Goal: Find specific page/section: Find specific page/section

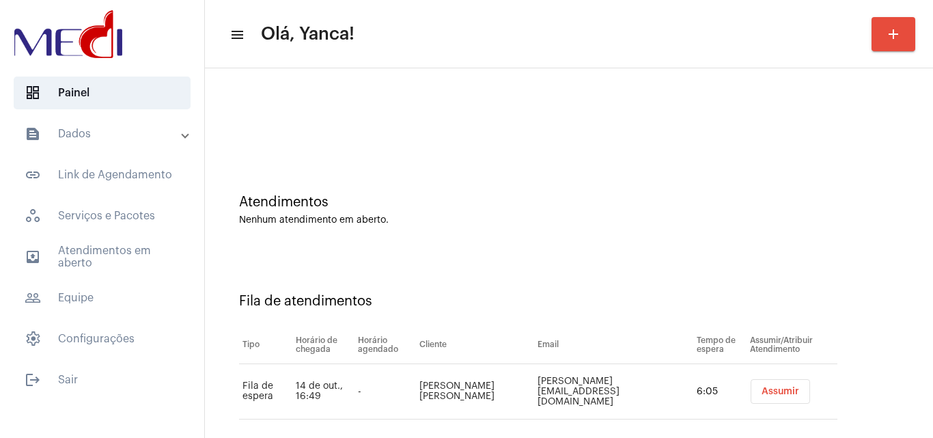
scroll to position [18, 0]
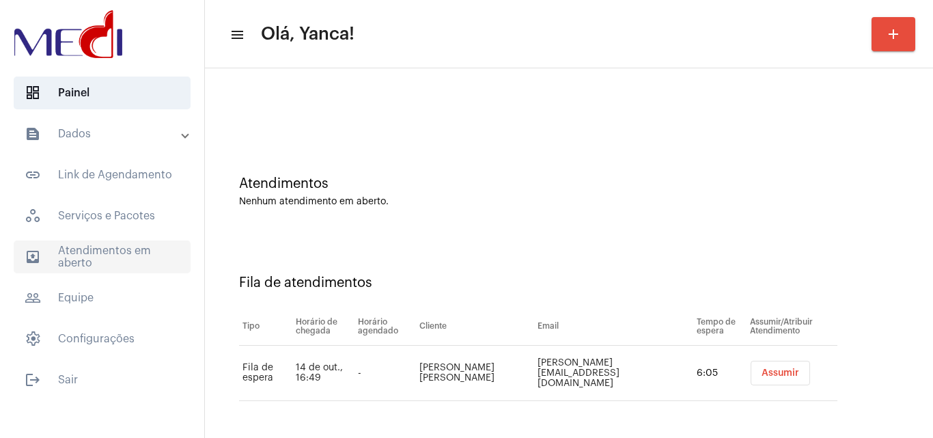
click at [109, 269] on span "outbox_outline Atendimentos em aberto" at bounding box center [102, 256] width 177 height 33
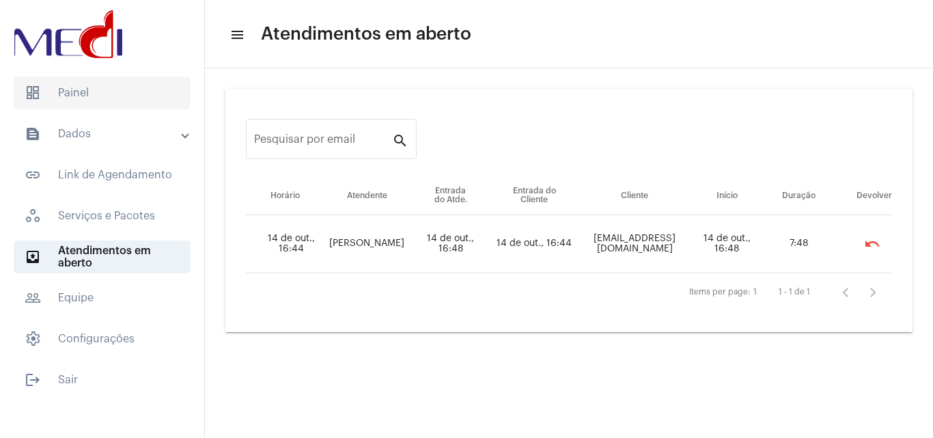
click at [110, 102] on span "dashboard Painel" at bounding box center [102, 92] width 177 height 33
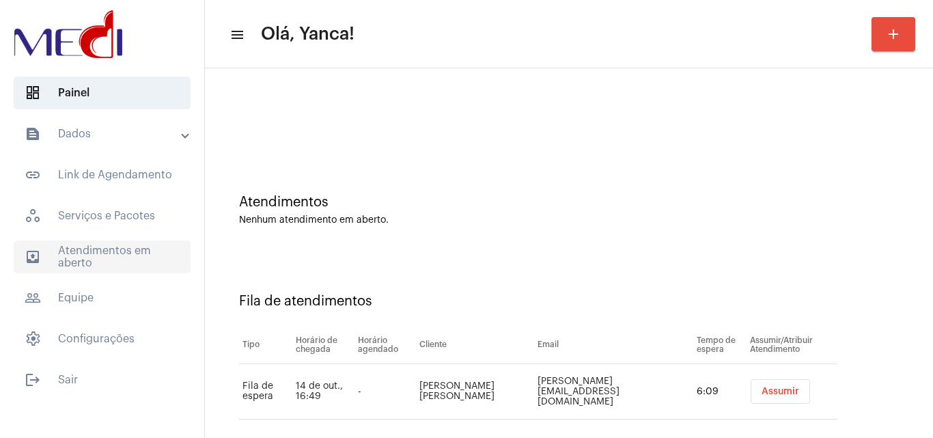
click at [61, 263] on span "outbox_outline Atendimentos em aberto" at bounding box center [102, 256] width 177 height 33
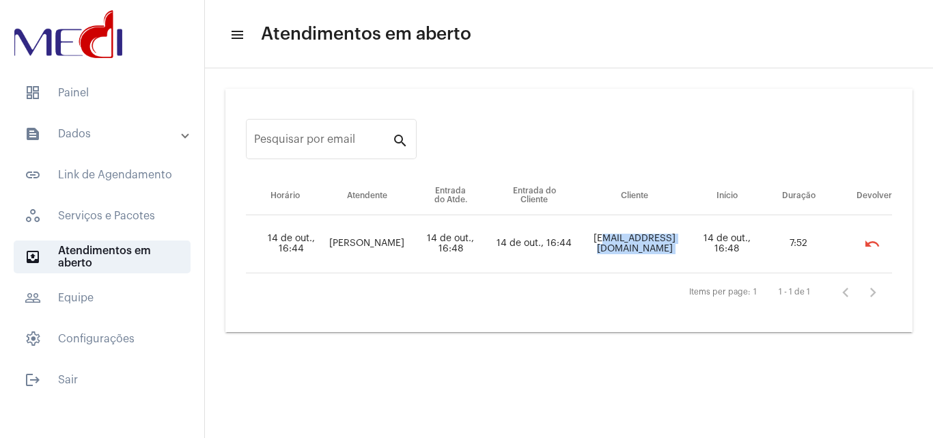
drag, startPoint x: 616, startPoint y: 242, endPoint x: 690, endPoint y: 243, distance: 74.5
click at [690, 243] on tr "14 de out., 16:44 [PERSON_NAME] 14 de out., 16:48 14 de out., 16:44 [EMAIL_ADDR…" at bounding box center [569, 244] width 646 height 58
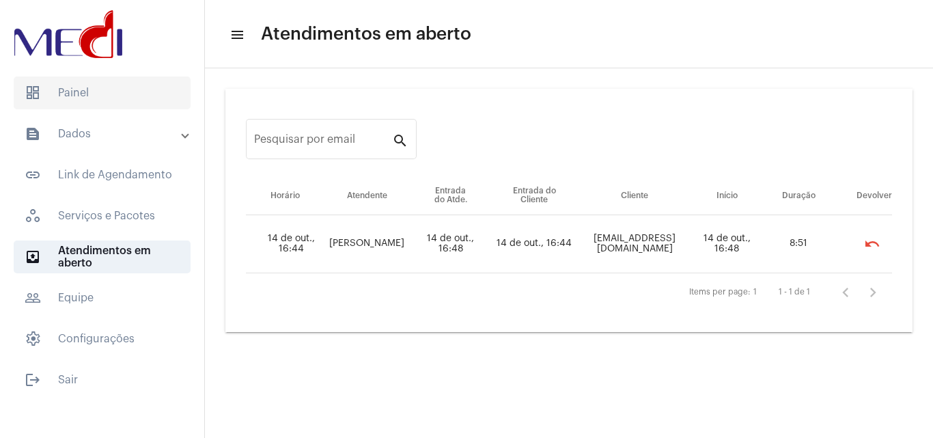
click at [68, 92] on span "dashboard Painel" at bounding box center [102, 92] width 177 height 33
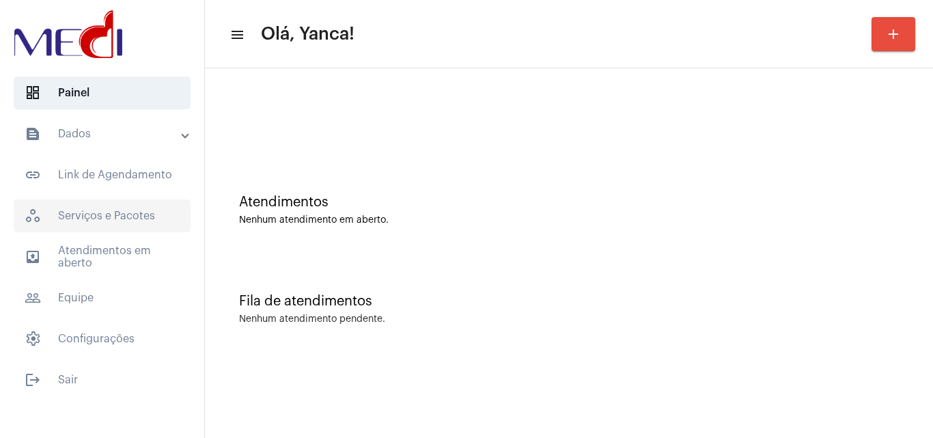
click at [120, 208] on span "workspaces_outlined Serviços e Pacotes" at bounding box center [102, 215] width 177 height 33
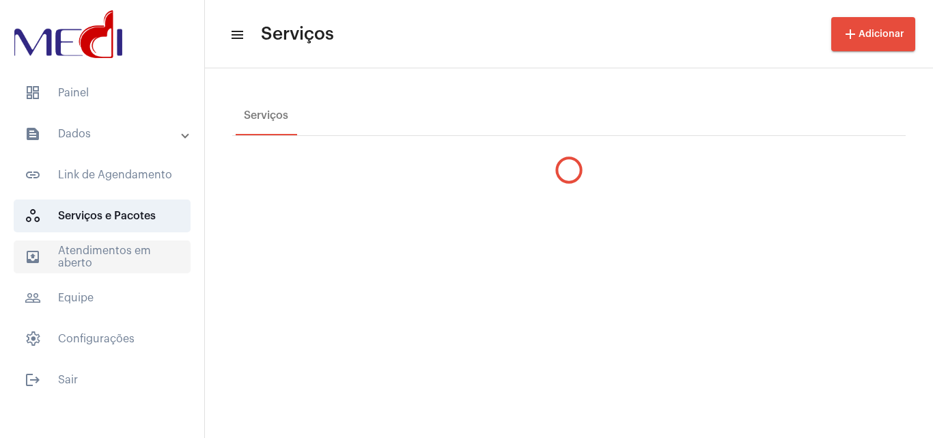
click at [130, 250] on span "outbox_outline Atendimentos em aberto" at bounding box center [102, 256] width 177 height 33
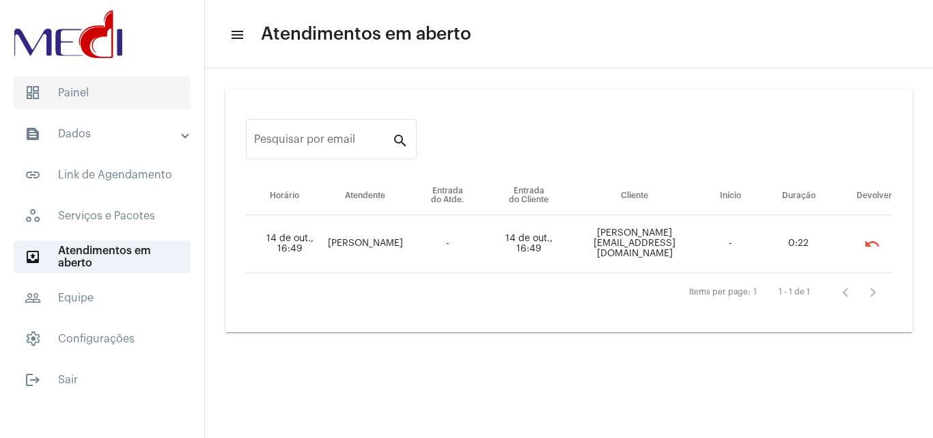
click at [88, 96] on span "dashboard Painel" at bounding box center [102, 92] width 177 height 33
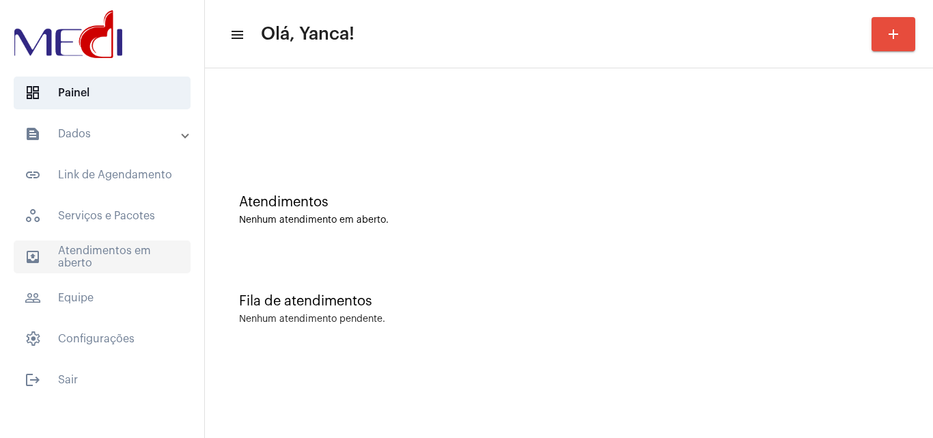
click at [70, 269] on span "outbox_outline Atendimentos em aberto" at bounding box center [102, 256] width 177 height 33
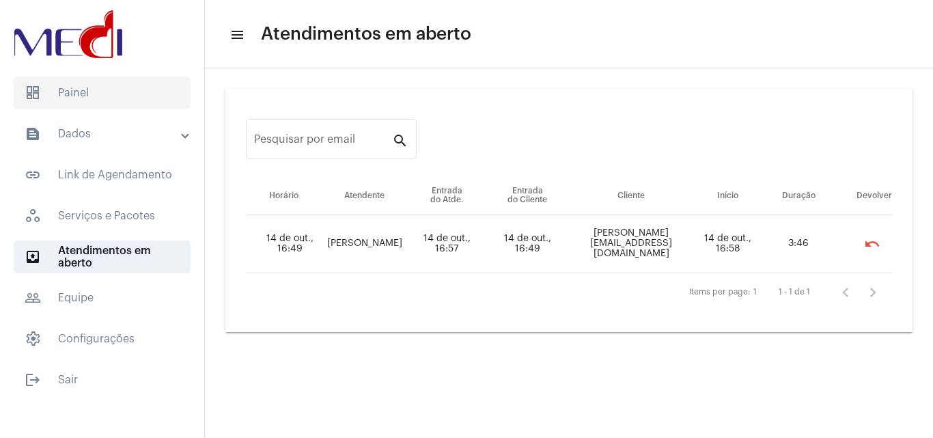
click at [126, 102] on span "dashboard Painel" at bounding box center [102, 92] width 177 height 33
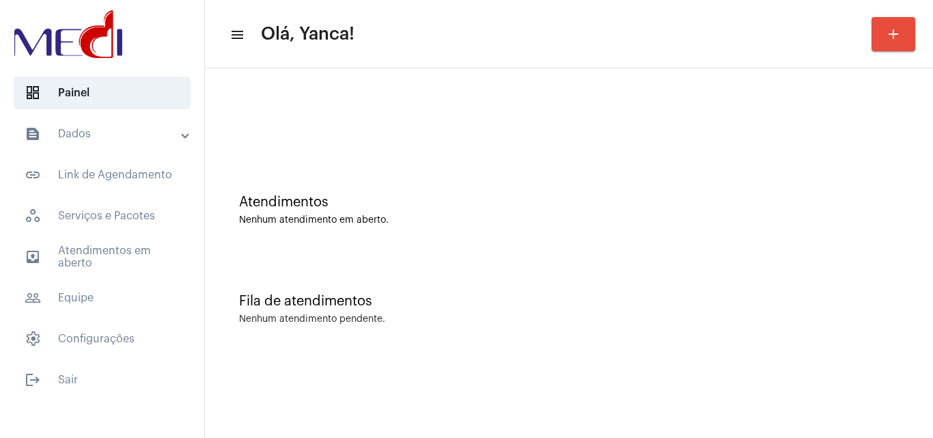
drag, startPoint x: 541, startPoint y: 135, endPoint x: 546, endPoint y: 142, distance: 8.7
click at [542, 135] on div at bounding box center [569, 114] width 714 height 79
